Goal: Task Accomplishment & Management: Complete application form

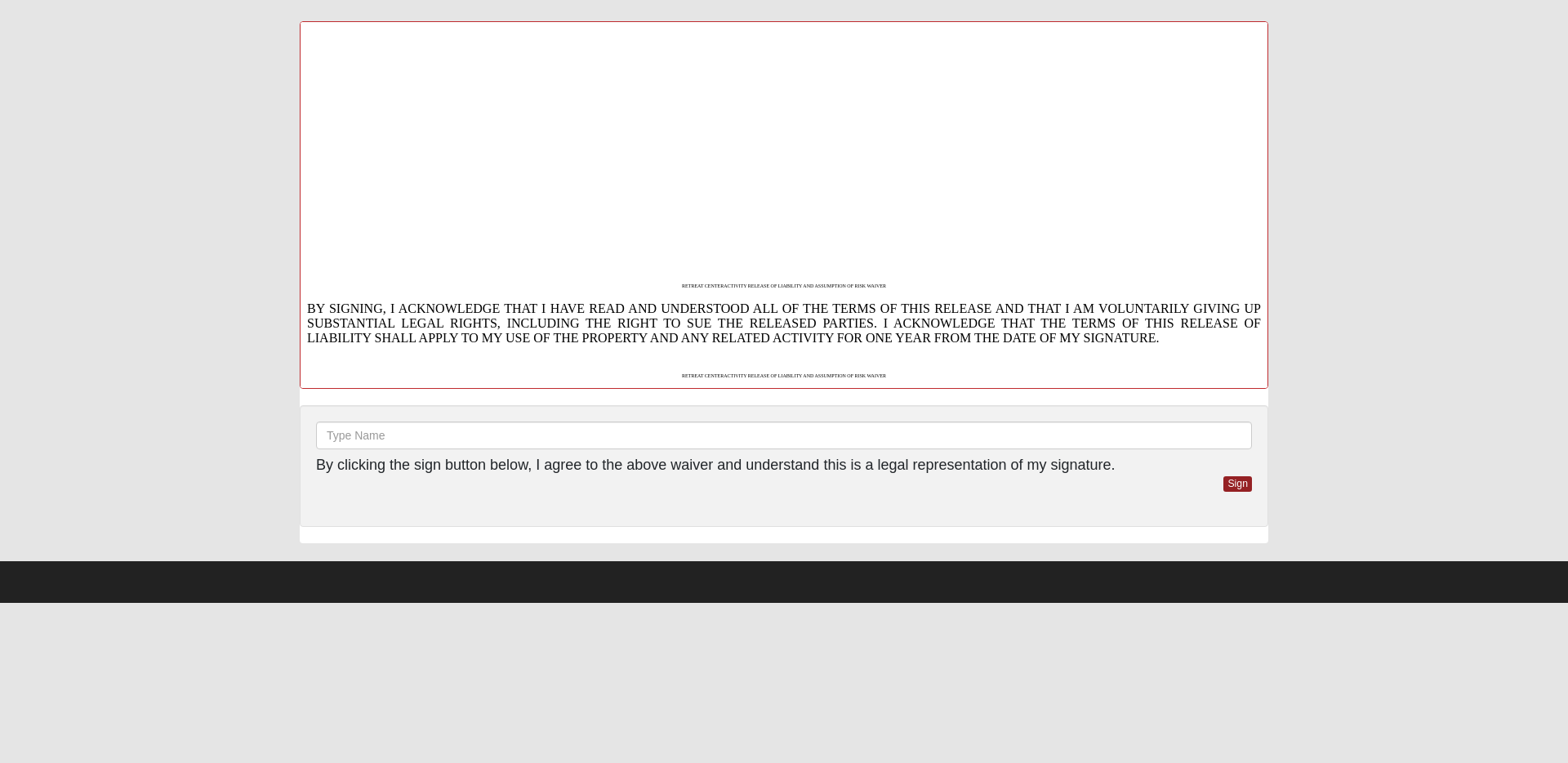
scroll to position [1778, 0]
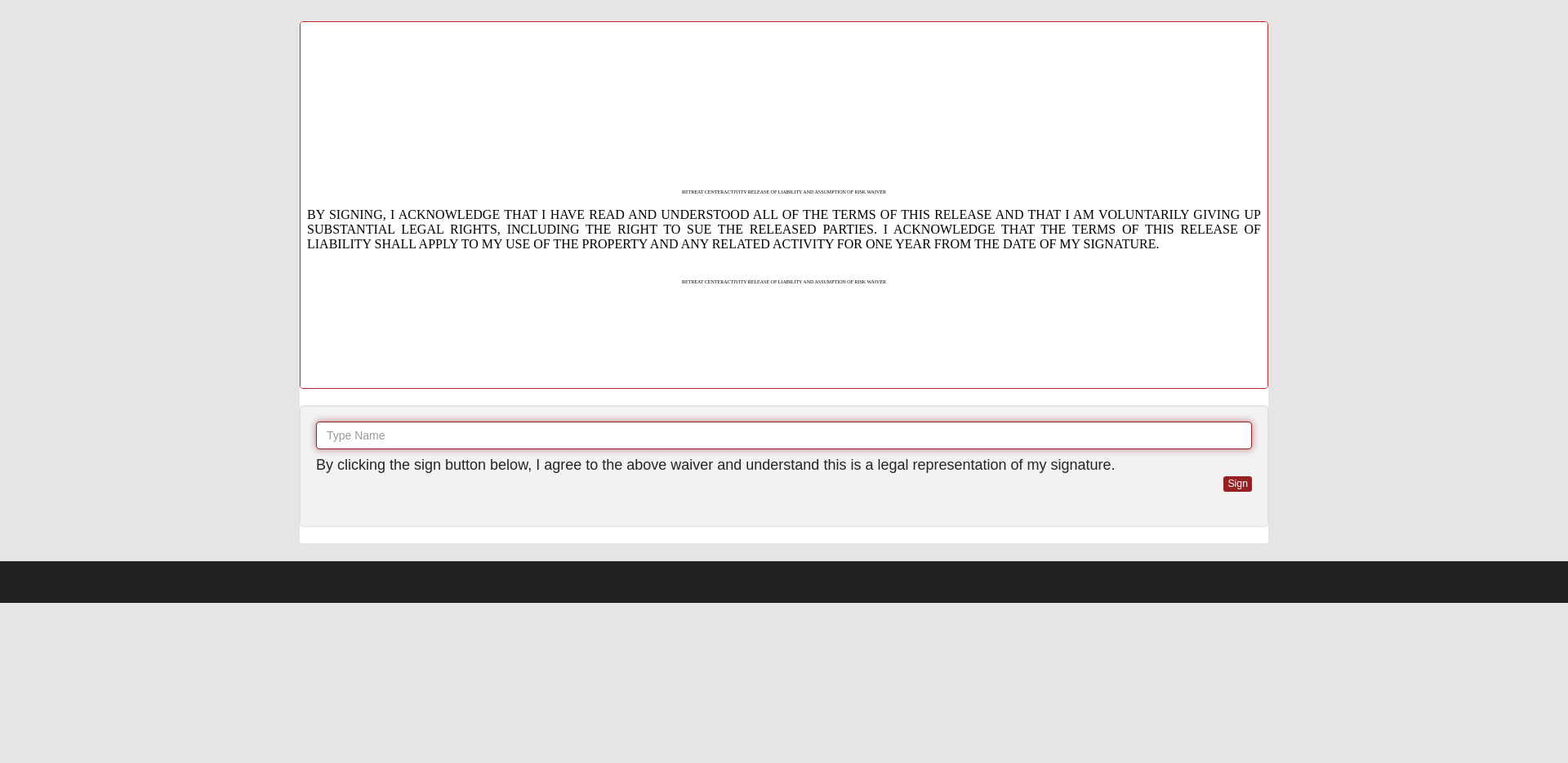
click at [420, 432] on input "text" at bounding box center [784, 434] width 936 height 27
type input "[PERSON_NAME] [PERSON_NAME]"
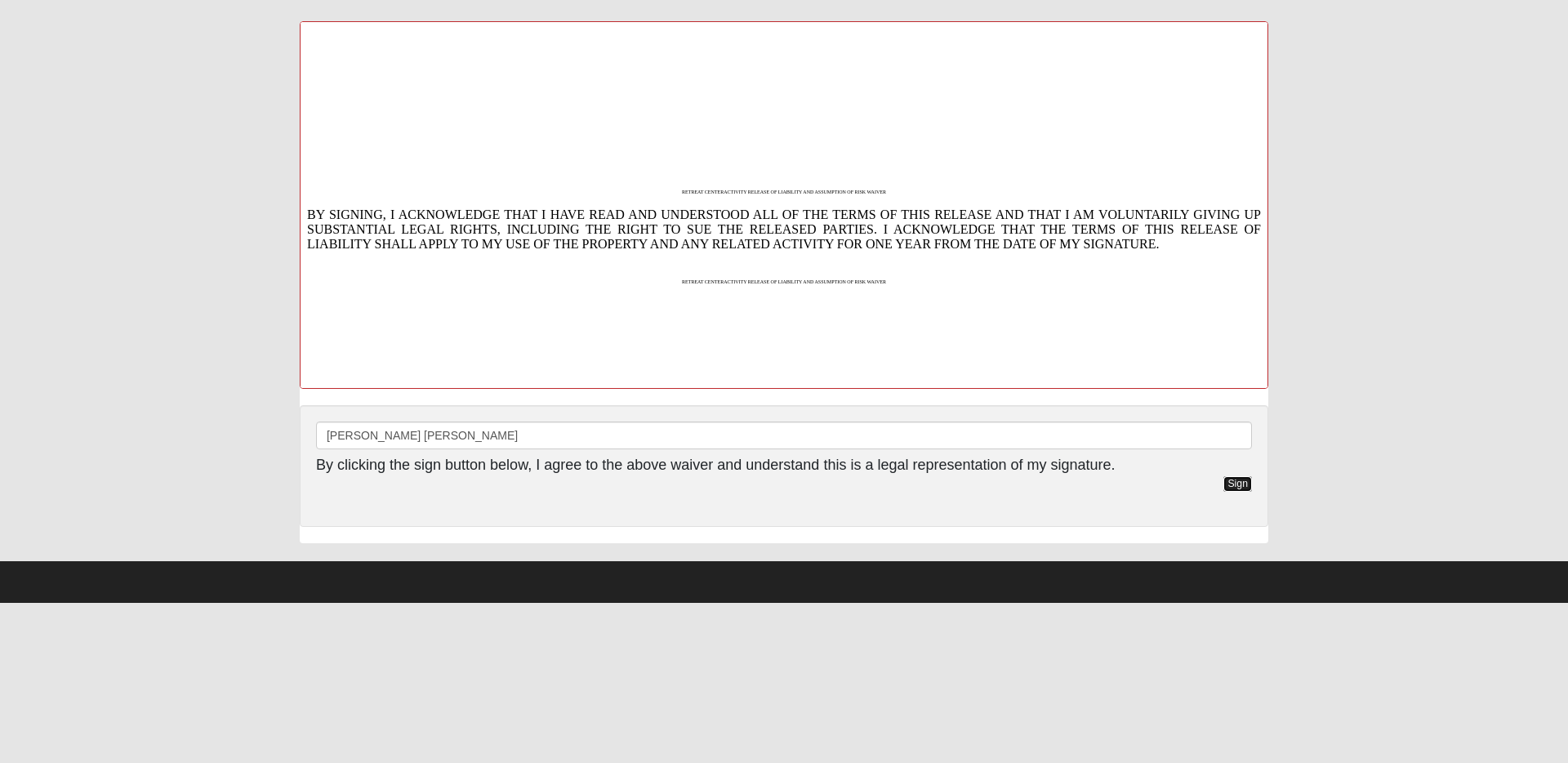
click at [1243, 482] on link "Sign" at bounding box center [1238, 484] width 28 height 16
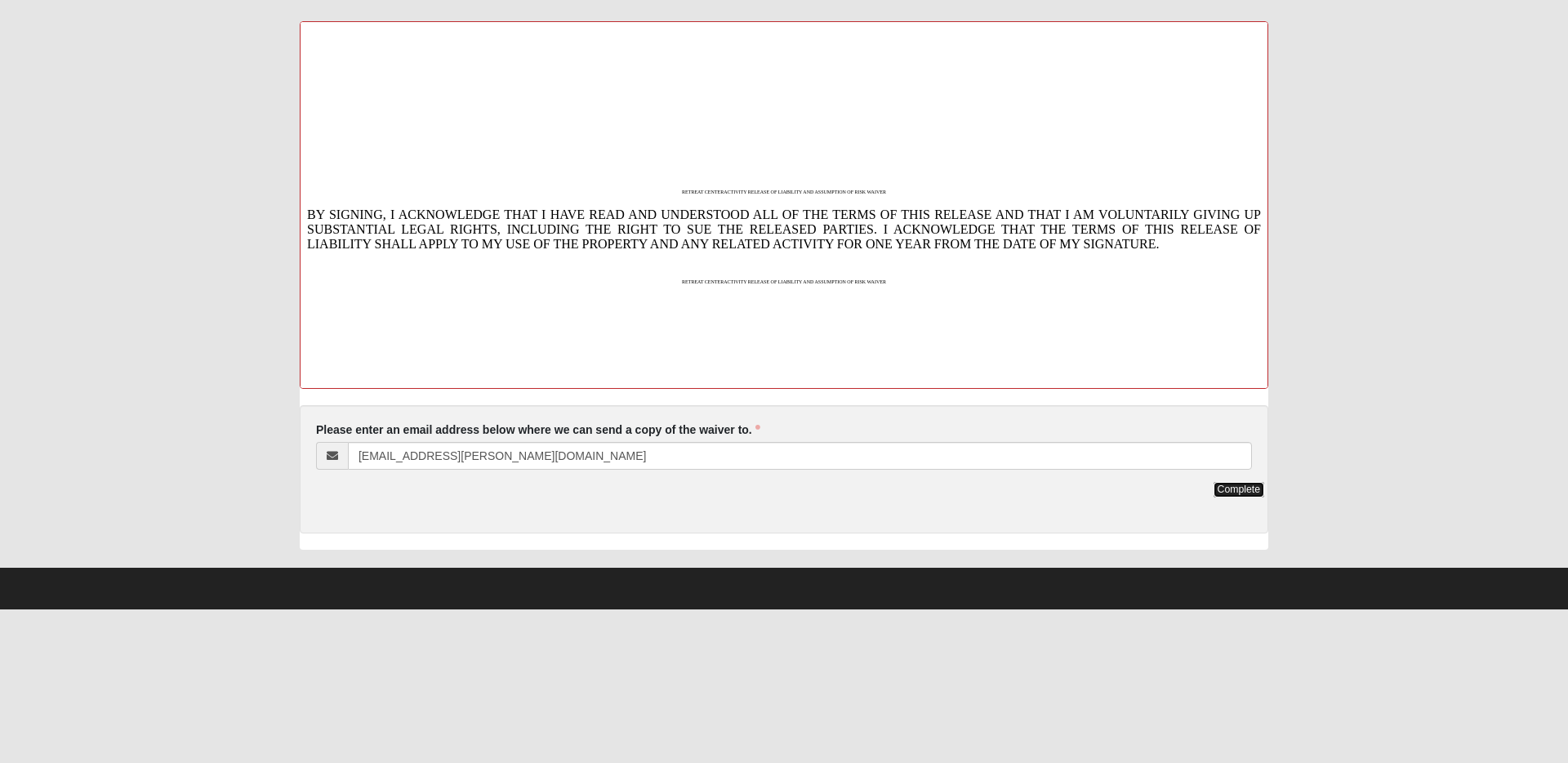
click at [1234, 492] on link "Complete" at bounding box center [1238, 490] width 50 height 16
